Goal: Task Accomplishment & Management: Use online tool/utility

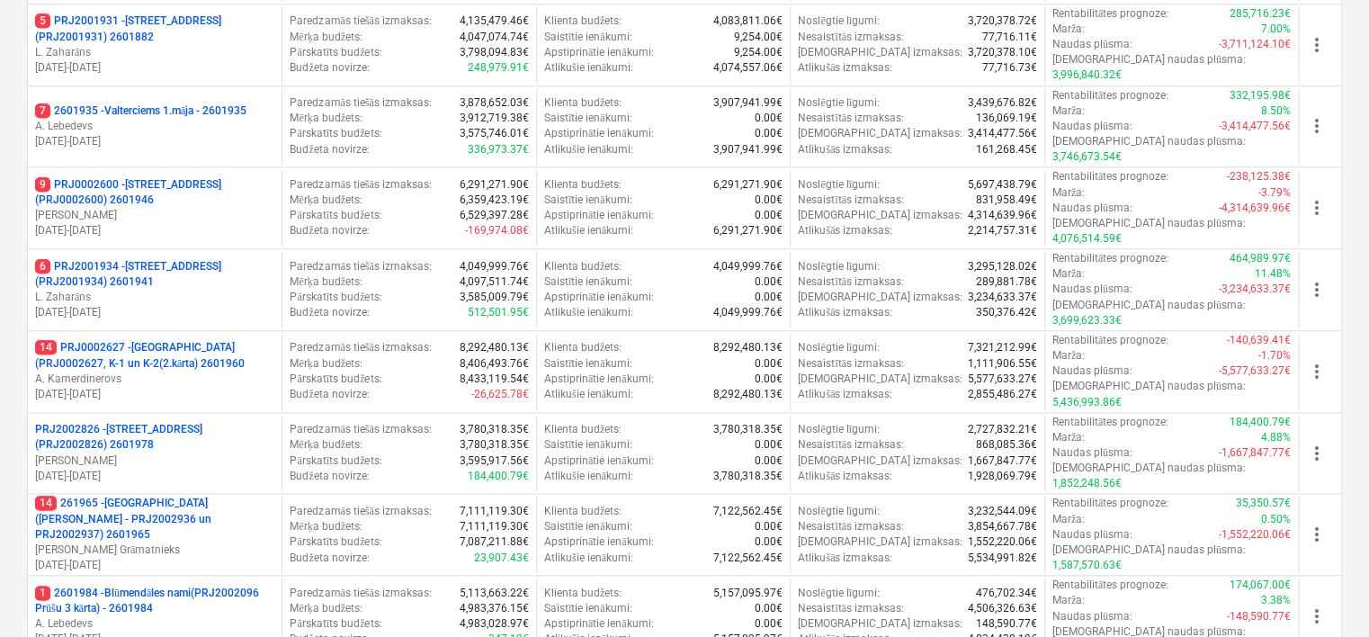
scroll to position [805, 0]
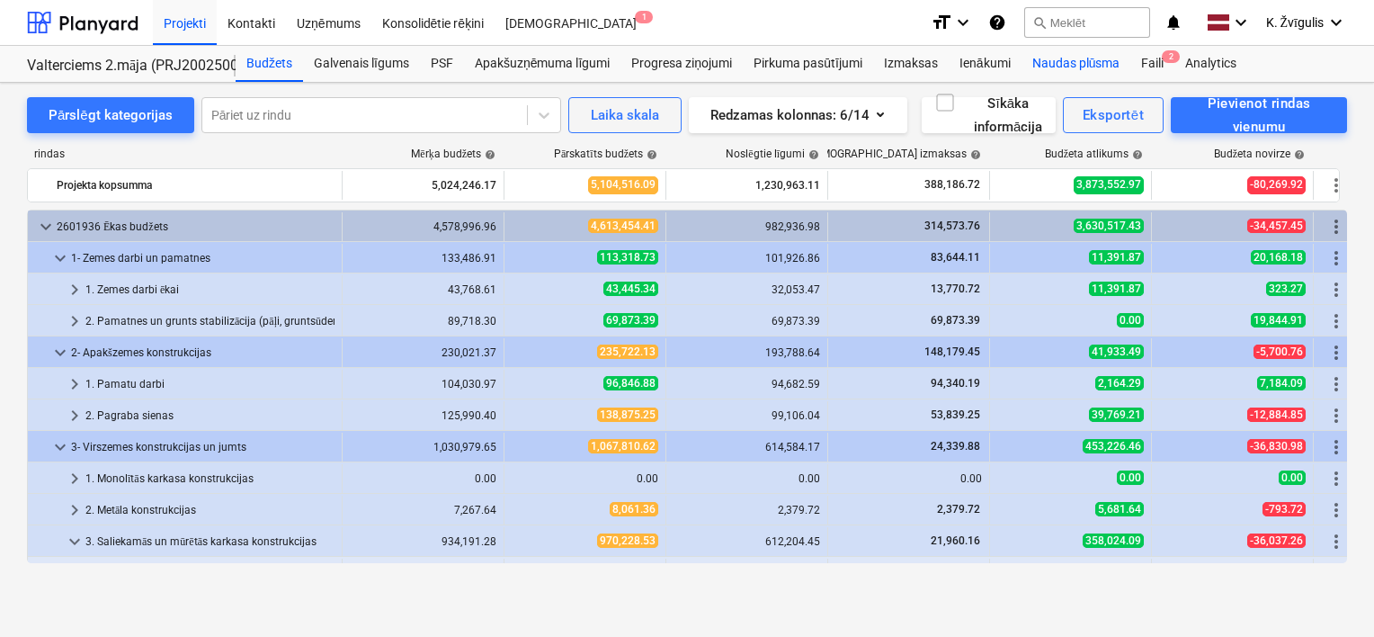
click at [1079, 67] on div "Naudas plūsma" at bounding box center [1077, 64] width 110 height 36
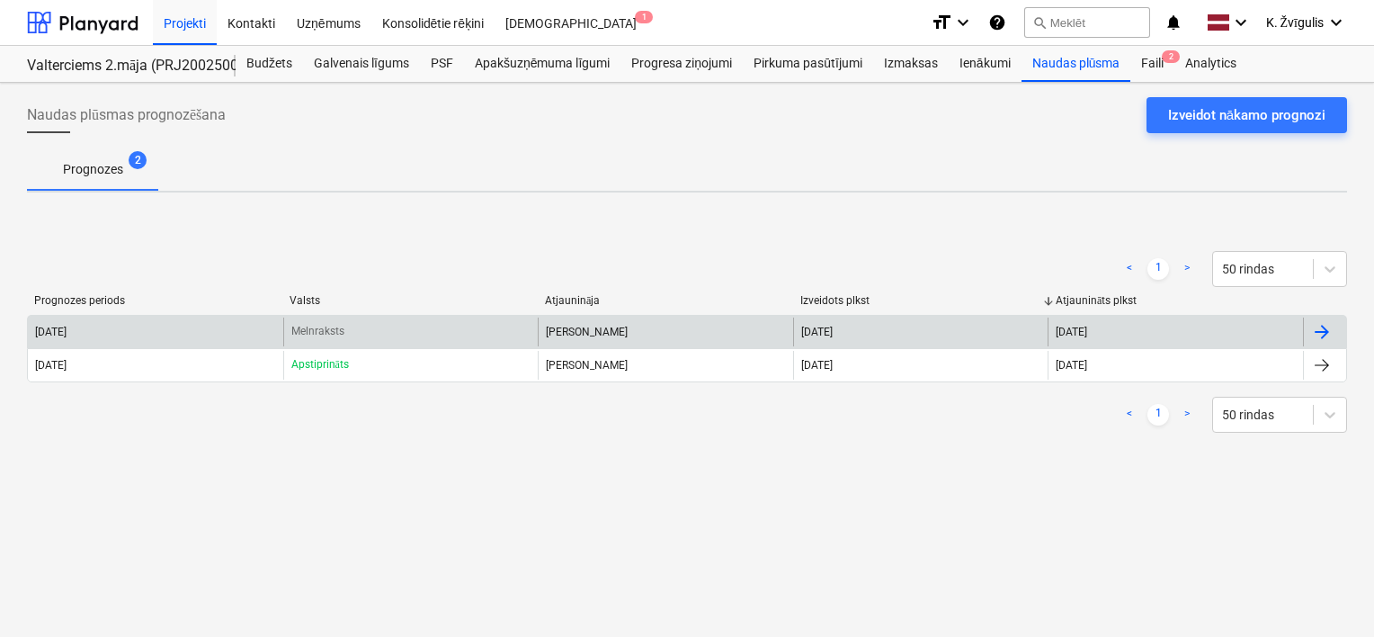
click at [627, 331] on div "[PERSON_NAME]" at bounding box center [665, 331] width 255 height 29
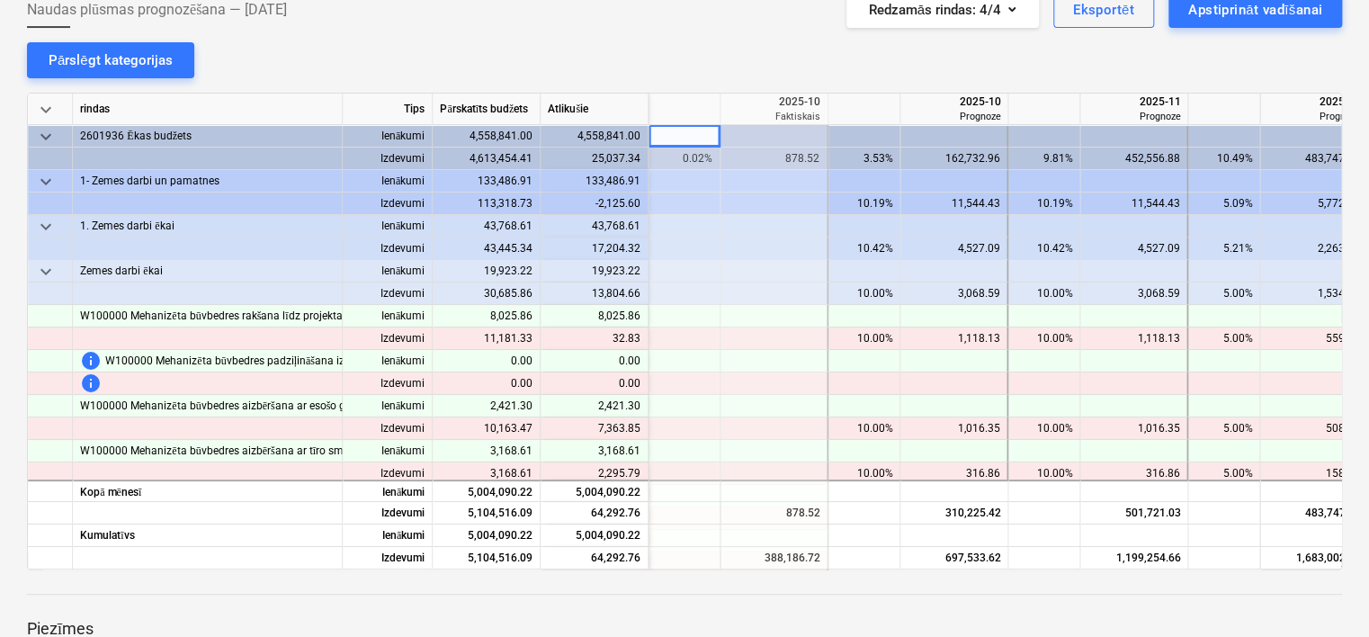
scroll to position [180, 0]
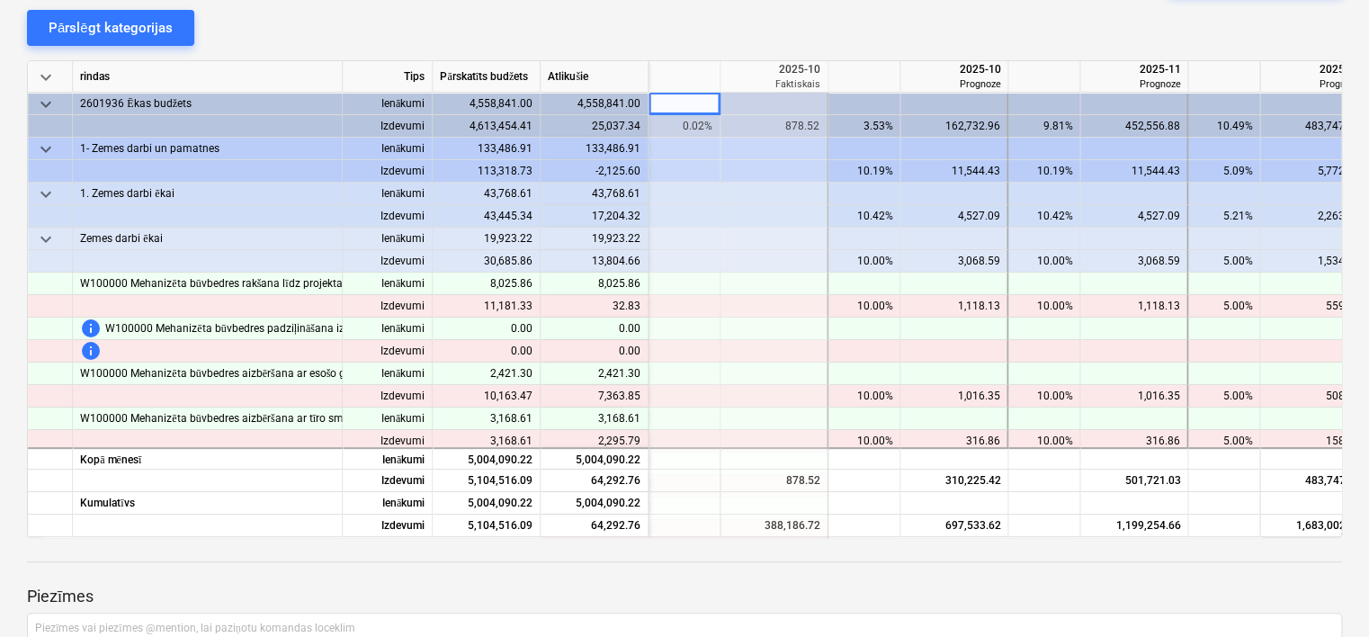
click at [716, 533] on div "keyboard_arrow_down rindas Tips Pārskatīts budžets Atlikušie 2025-09 Faktiskais…" at bounding box center [684, 299] width 1315 height 478
click at [759, 585] on p "Piezīmes" at bounding box center [684, 596] width 1315 height 22
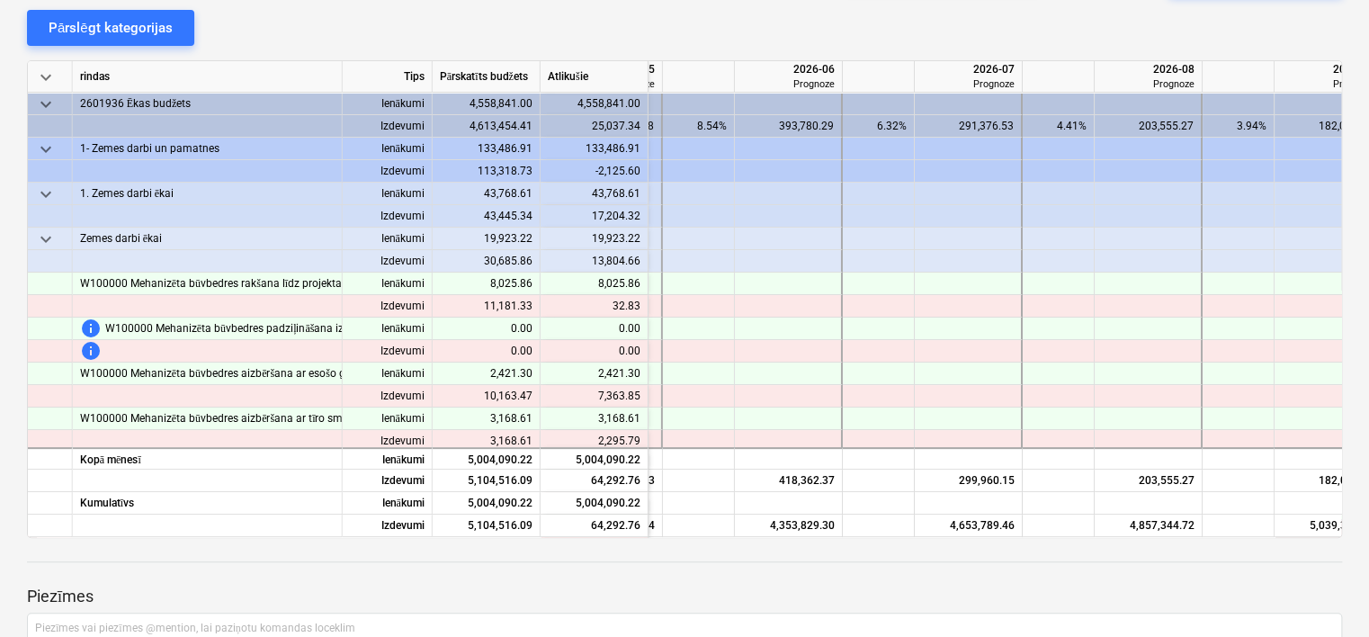
scroll to position [0, 2550]
